Goal: Information Seeking & Learning: Learn about a topic

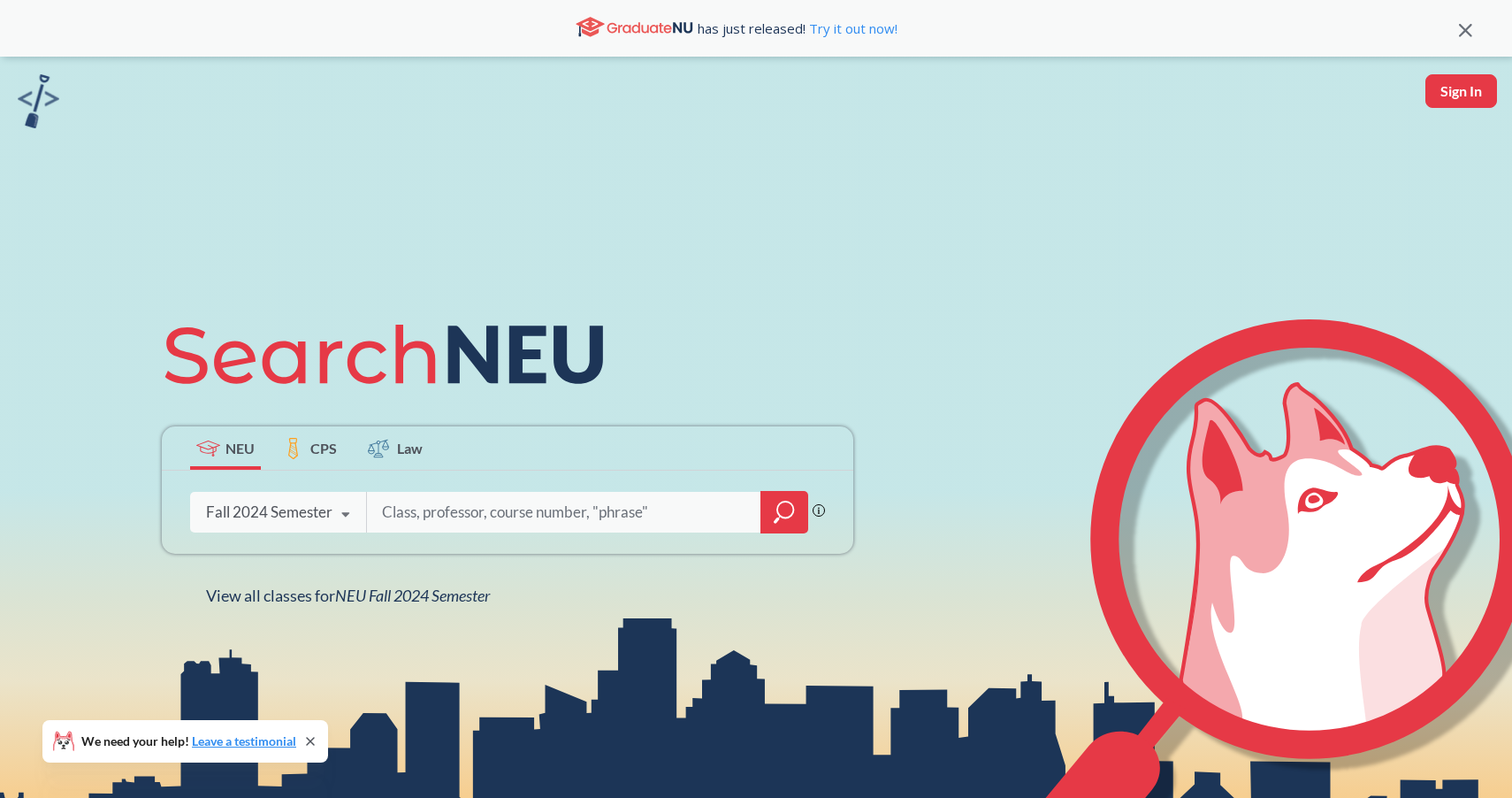
click at [248, 503] on div "Fall 2024 Semester" at bounding box center [269, 513] width 127 height 20
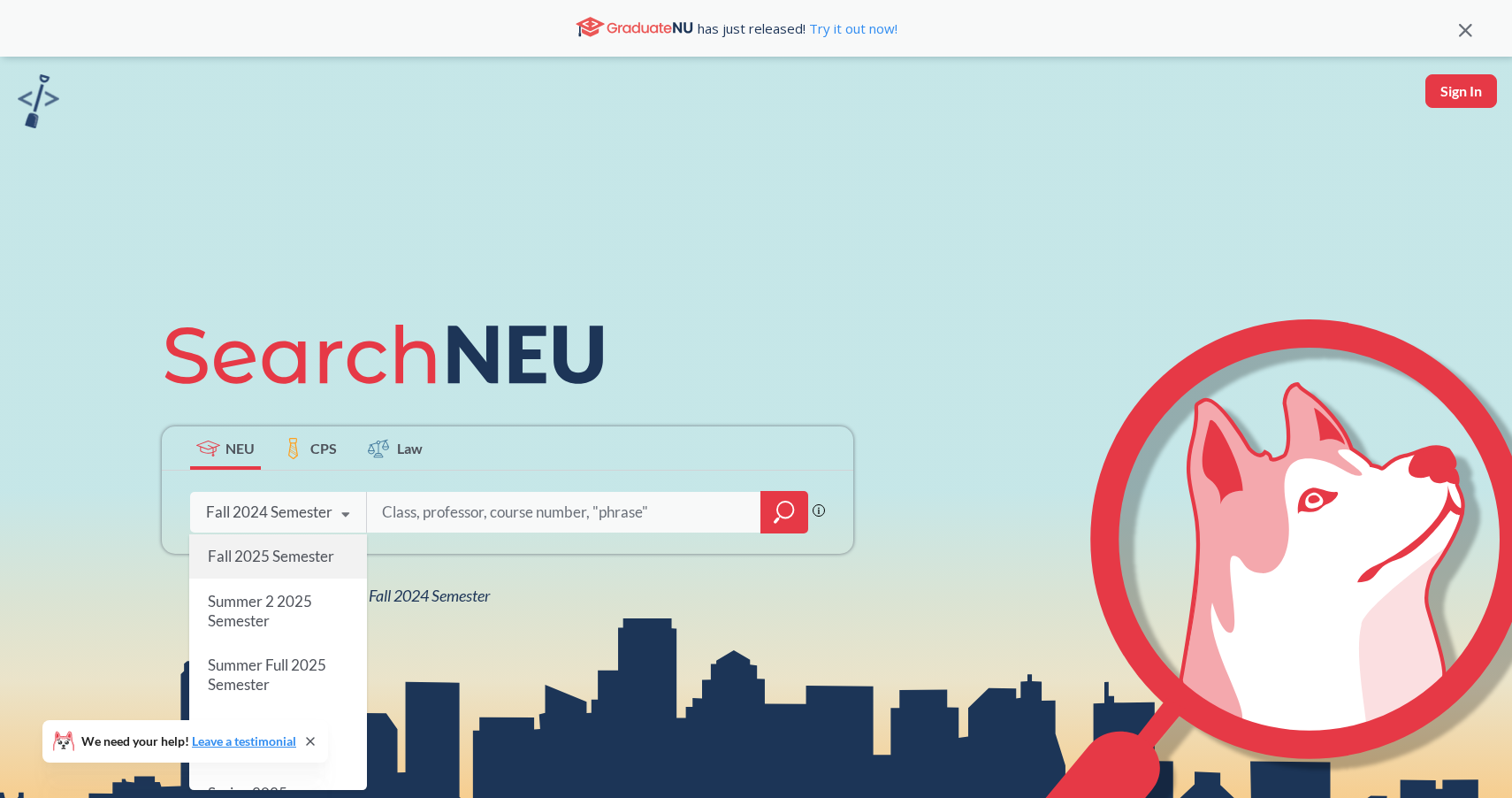
click at [277, 549] on span "Fall 2025 Semester" at bounding box center [271, 556] width 127 height 19
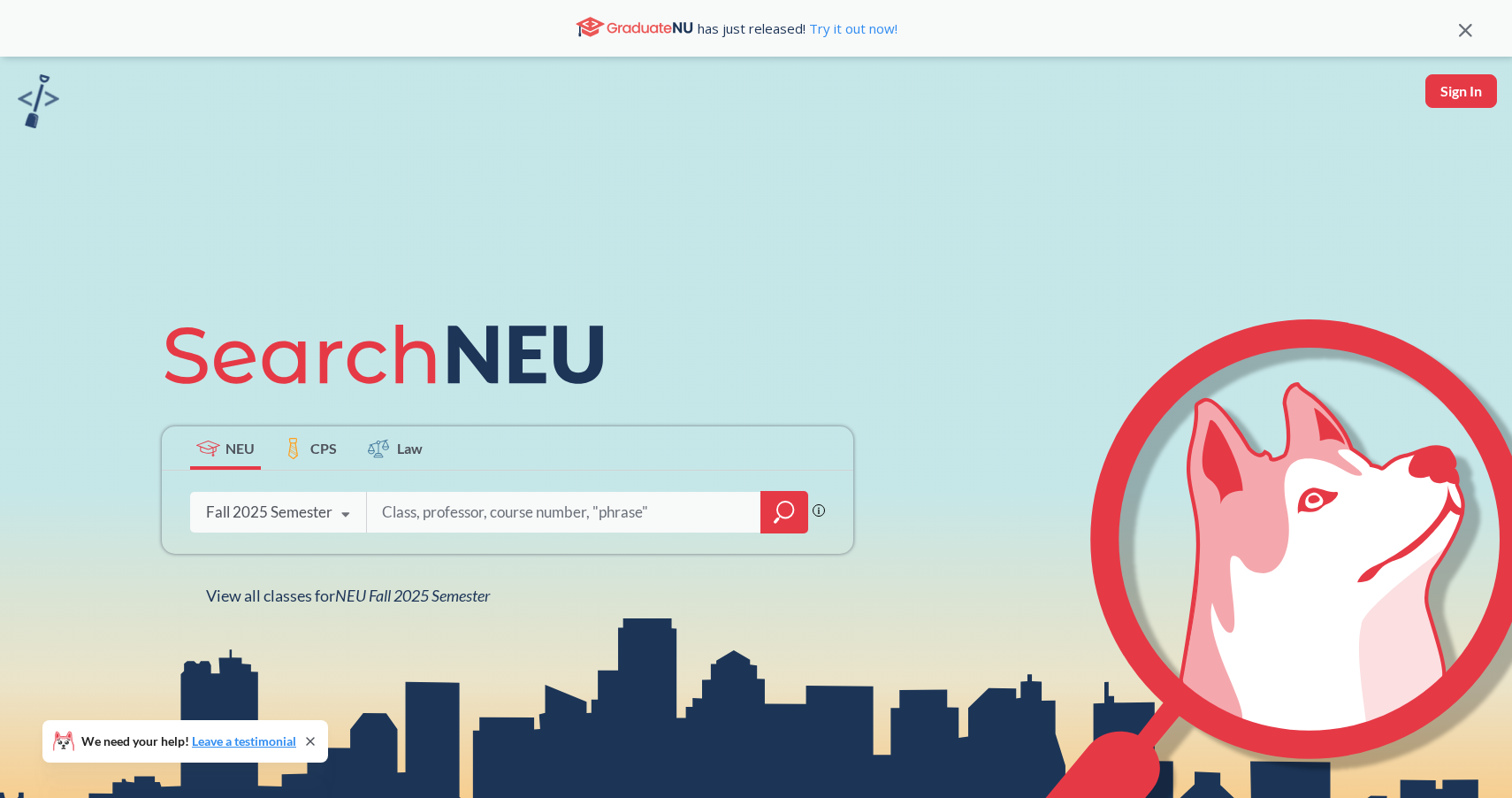
click at [413, 513] on input "search" at bounding box center [564, 512] width 368 height 37
type input "cs 5004"
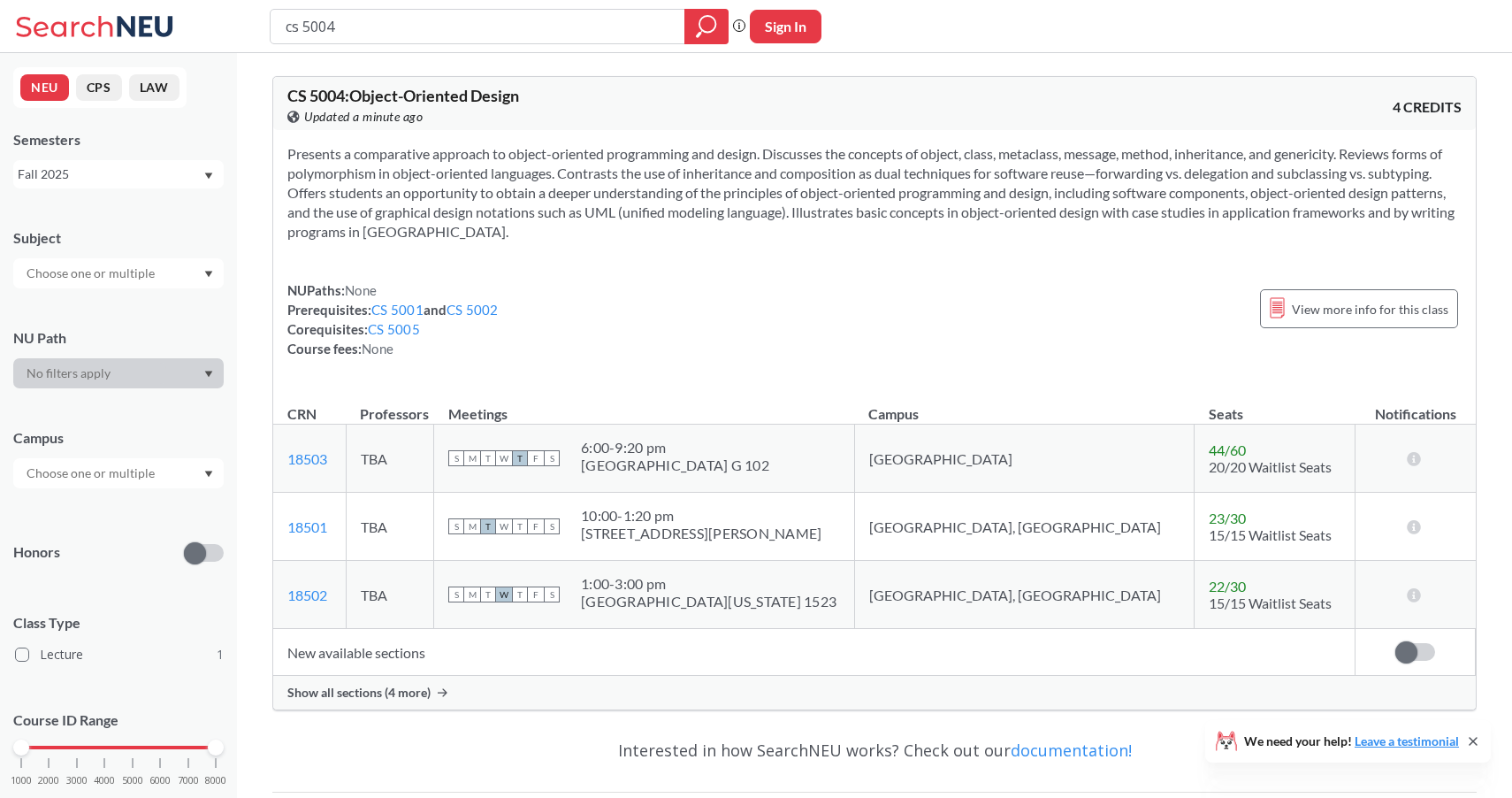
click at [393, 691] on span "Show all sections (4 more)" at bounding box center [359, 693] width 144 height 16
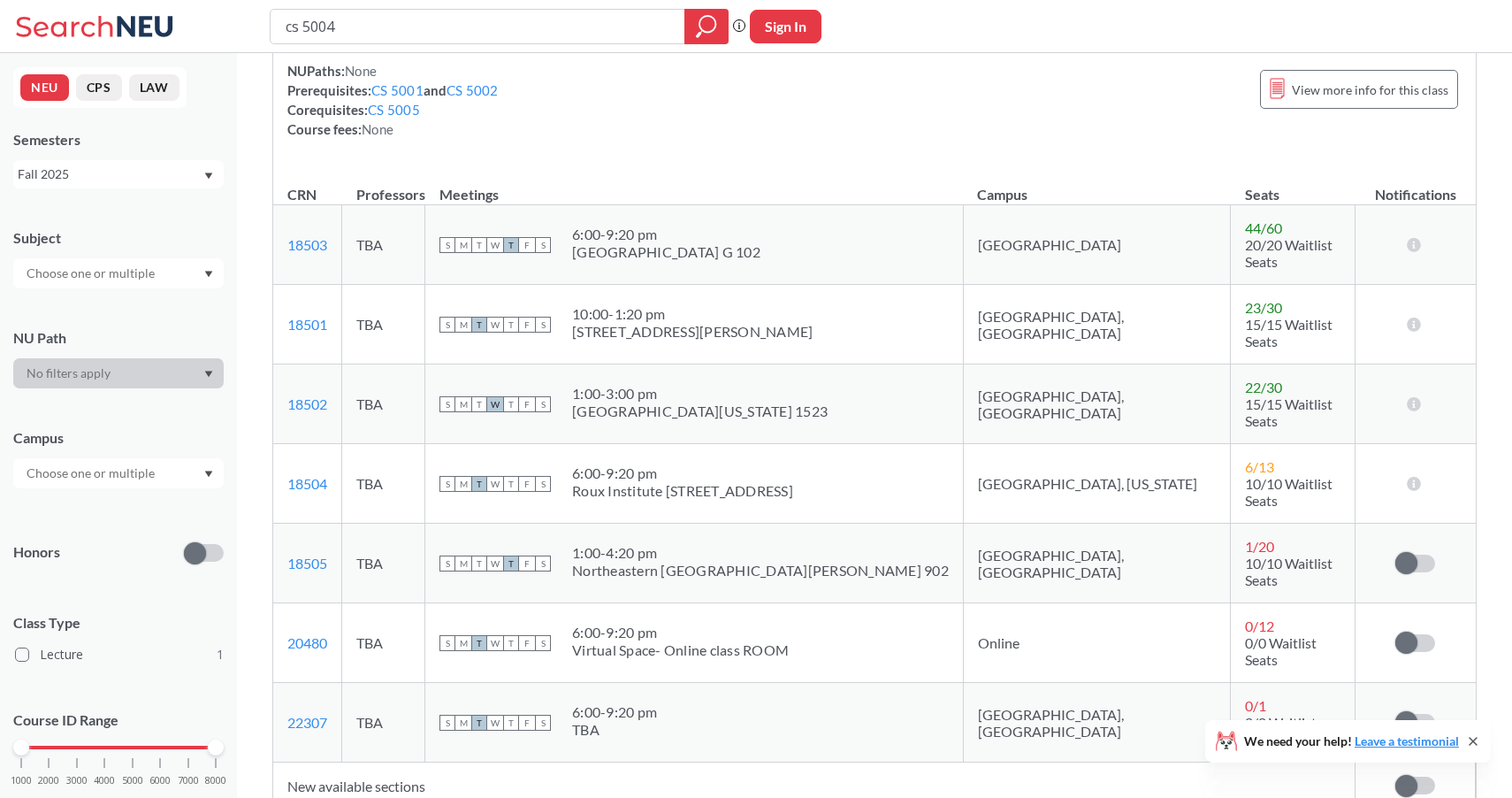
scroll to position [234, 0]
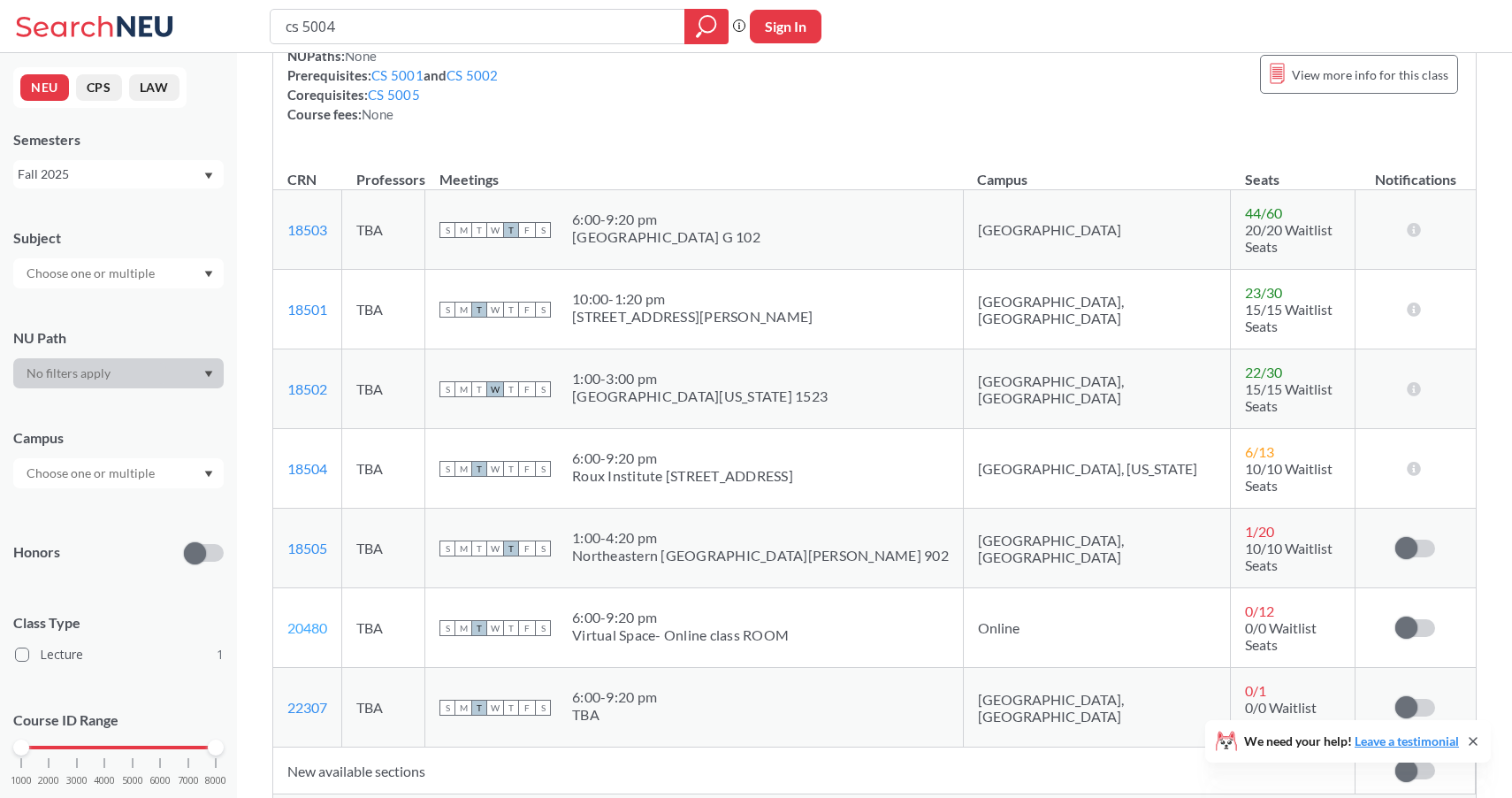
click at [308, 619] on link "20480" at bounding box center [307, 627] width 39 height 17
